Goal: Task Accomplishment & Management: Manage account settings

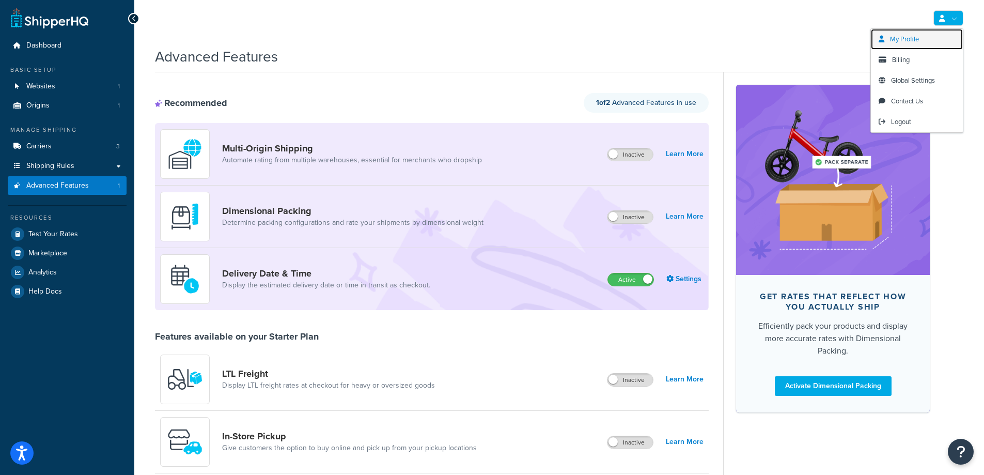
click at [907, 37] on span "My Profile" at bounding box center [904, 39] width 29 height 10
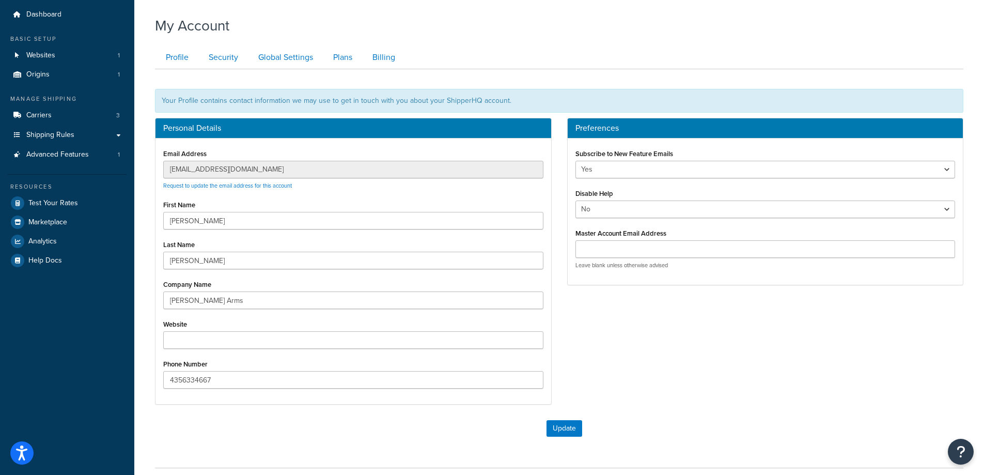
scroll to position [8, 0]
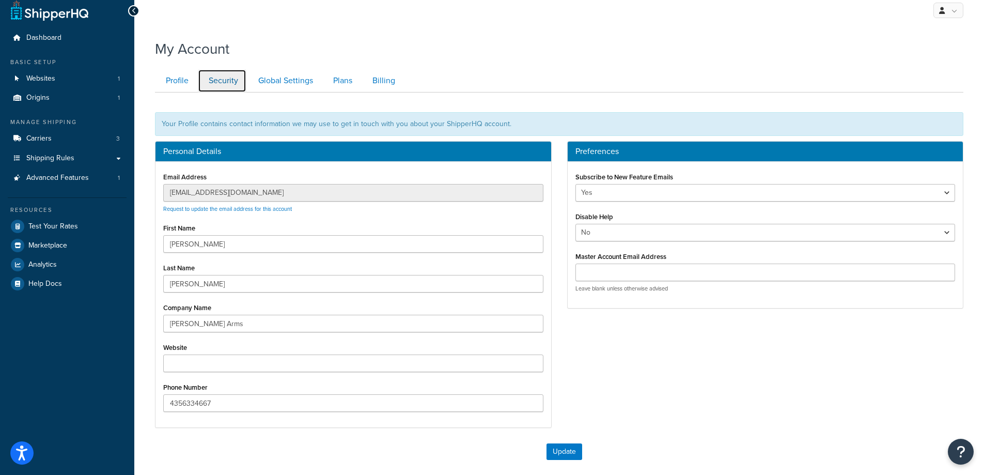
click at [205, 85] on link "Security" at bounding box center [222, 80] width 49 height 23
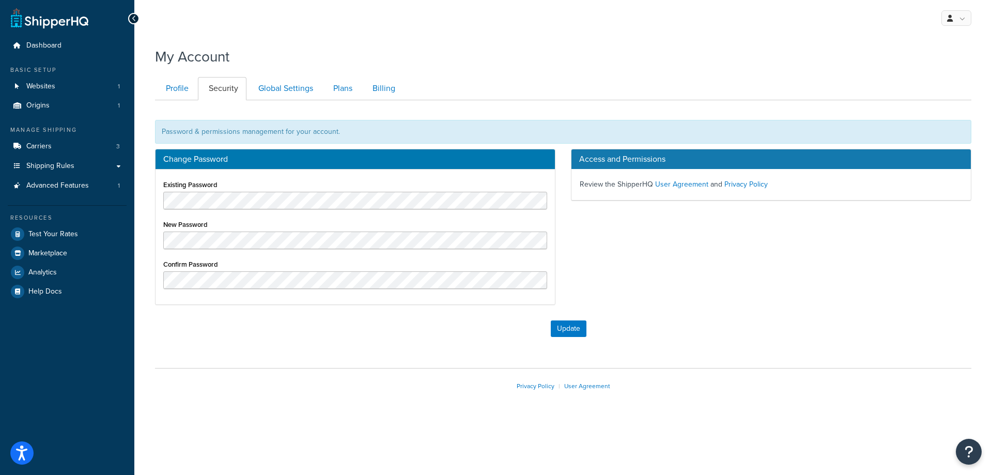
click at [278, 224] on div "New Password" at bounding box center [355, 233] width 384 height 32
click at [623, 231] on div "Change Password Existing Password New Password Confirm Password Access and Perm…" at bounding box center [563, 232] width 832 height 166
click at [254, 217] on div "New Password" at bounding box center [355, 233] width 384 height 32
